Goal: Information Seeking & Learning: Compare options

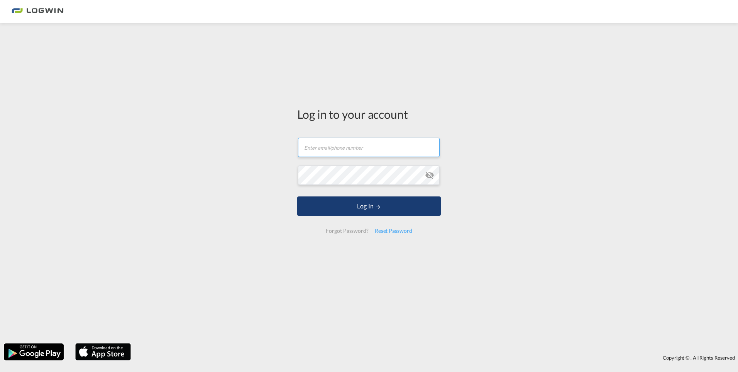
type input "[PERSON_NAME][EMAIL_ADDRESS][PERSON_NAME][DOMAIN_NAME]"
click at [365, 209] on button "Log In" at bounding box center [369, 205] width 144 height 19
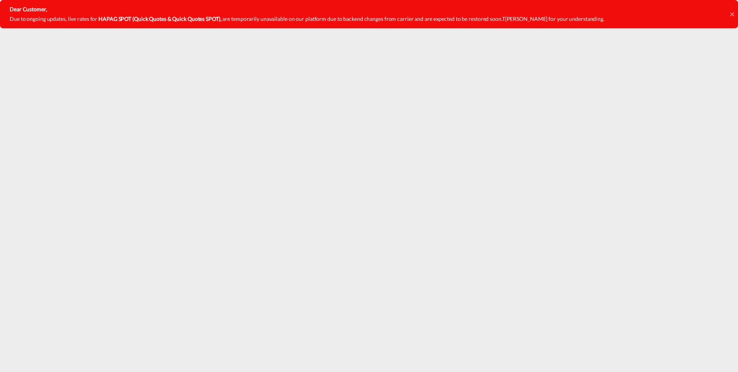
click at [733, 13] on icon at bounding box center [733, 14] width 4 height 6
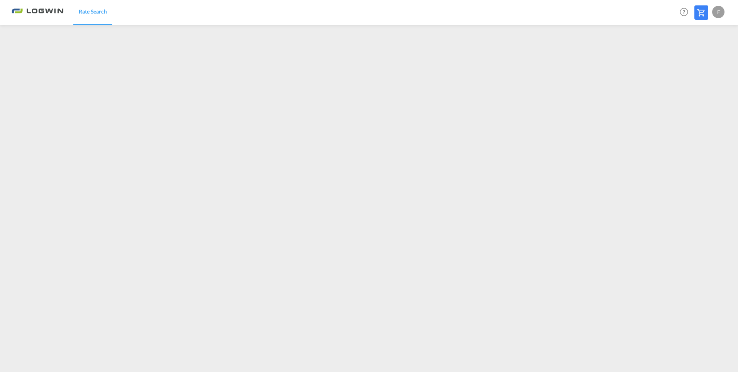
click at [720, 12] on div "F" at bounding box center [719, 12] width 12 height 12
click at [700, 58] on button "Logout" at bounding box center [710, 58] width 50 height 15
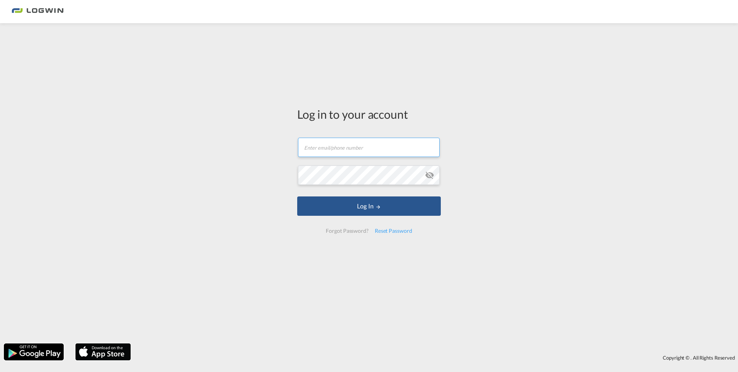
type input "[PERSON_NAME][EMAIL_ADDRESS][PERSON_NAME][DOMAIN_NAME]"
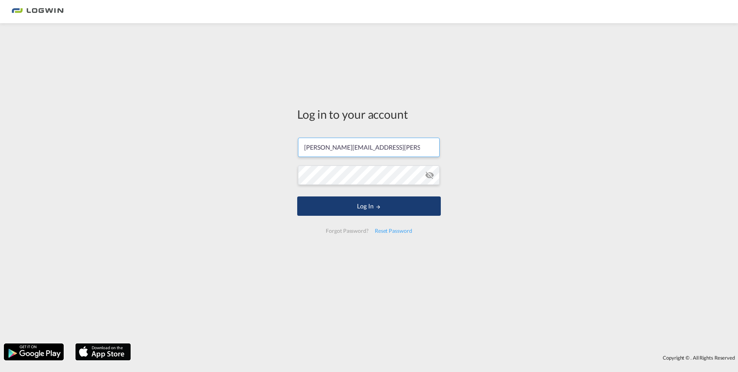
click at [370, 205] on button "Log In" at bounding box center [369, 205] width 144 height 19
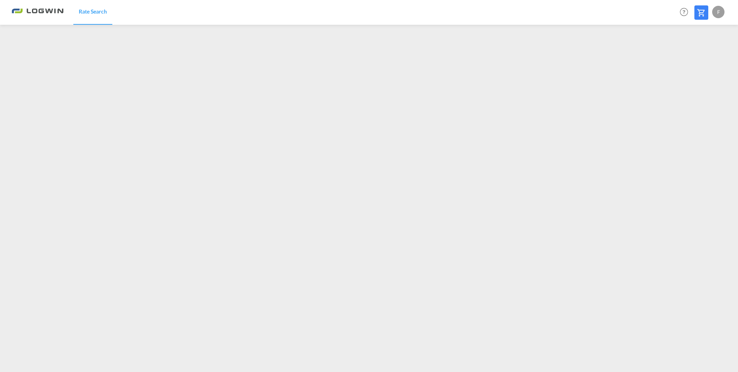
click at [721, 12] on div "F" at bounding box center [719, 12] width 12 height 12
click at [701, 58] on button "Logout" at bounding box center [710, 58] width 50 height 15
